Goal: Find specific page/section: Find specific page/section

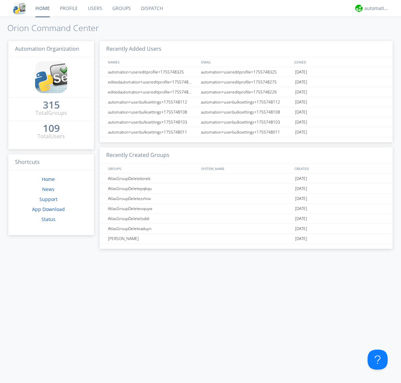
click at [121, 8] on link "Groups" at bounding box center [121, 8] width 29 height 17
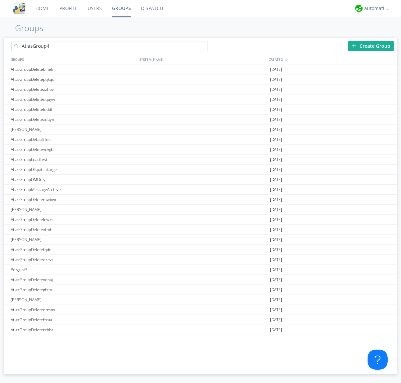
type input "AtlasGroup4"
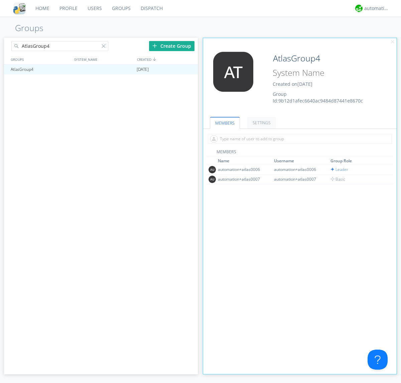
click at [260, 123] on link "SETTINGS" at bounding box center [261, 123] width 29 height 12
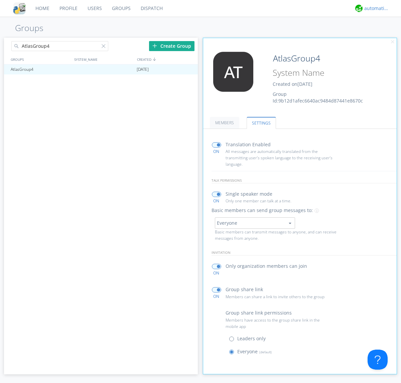
click at [375, 8] on div "automation+atlas" at bounding box center [376, 8] width 25 height 7
